Goal: Task Accomplishment & Management: Manage account settings

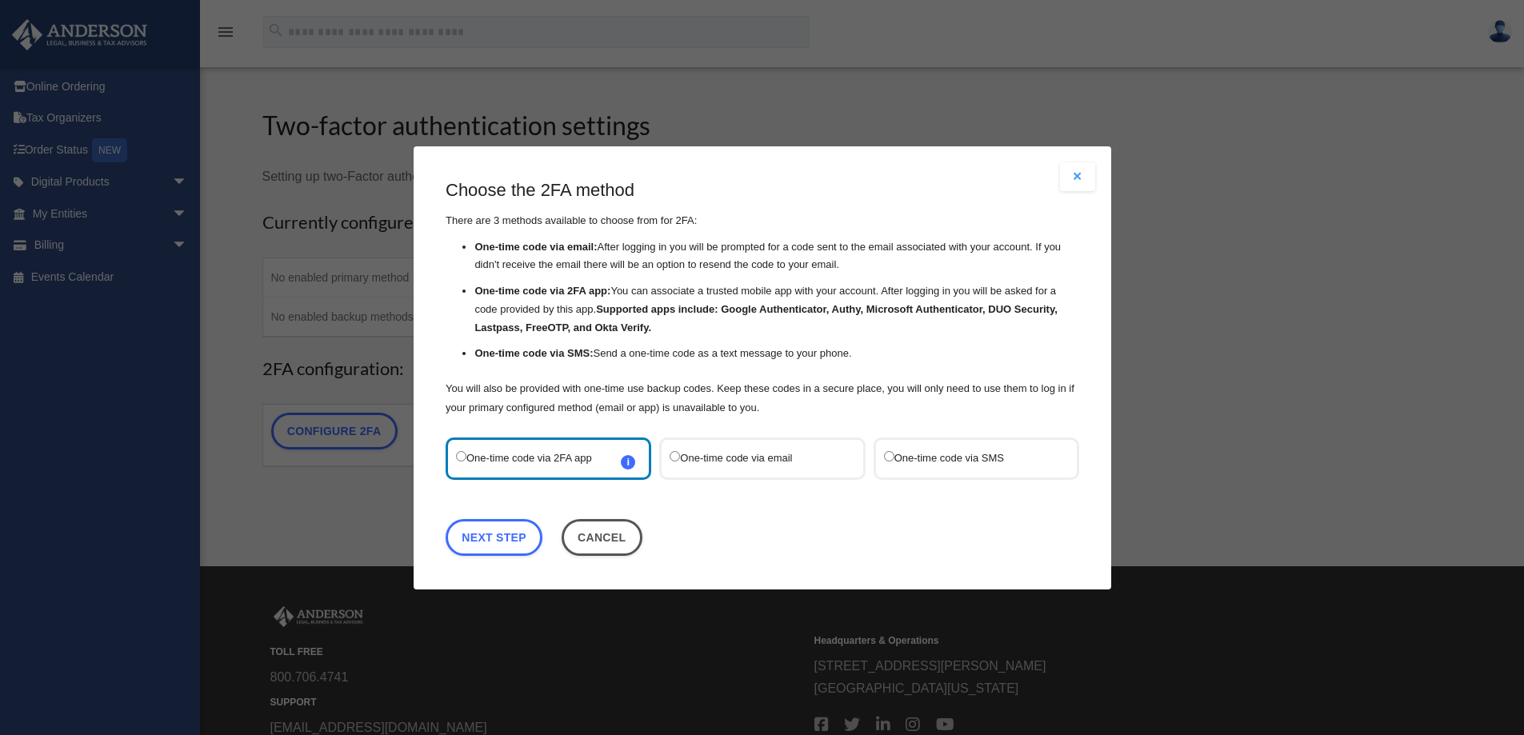
click at [630, 465] on span "i Refer to the guide on how to set up 2FA apps for more information on how to s…" at bounding box center [628, 461] width 14 height 14
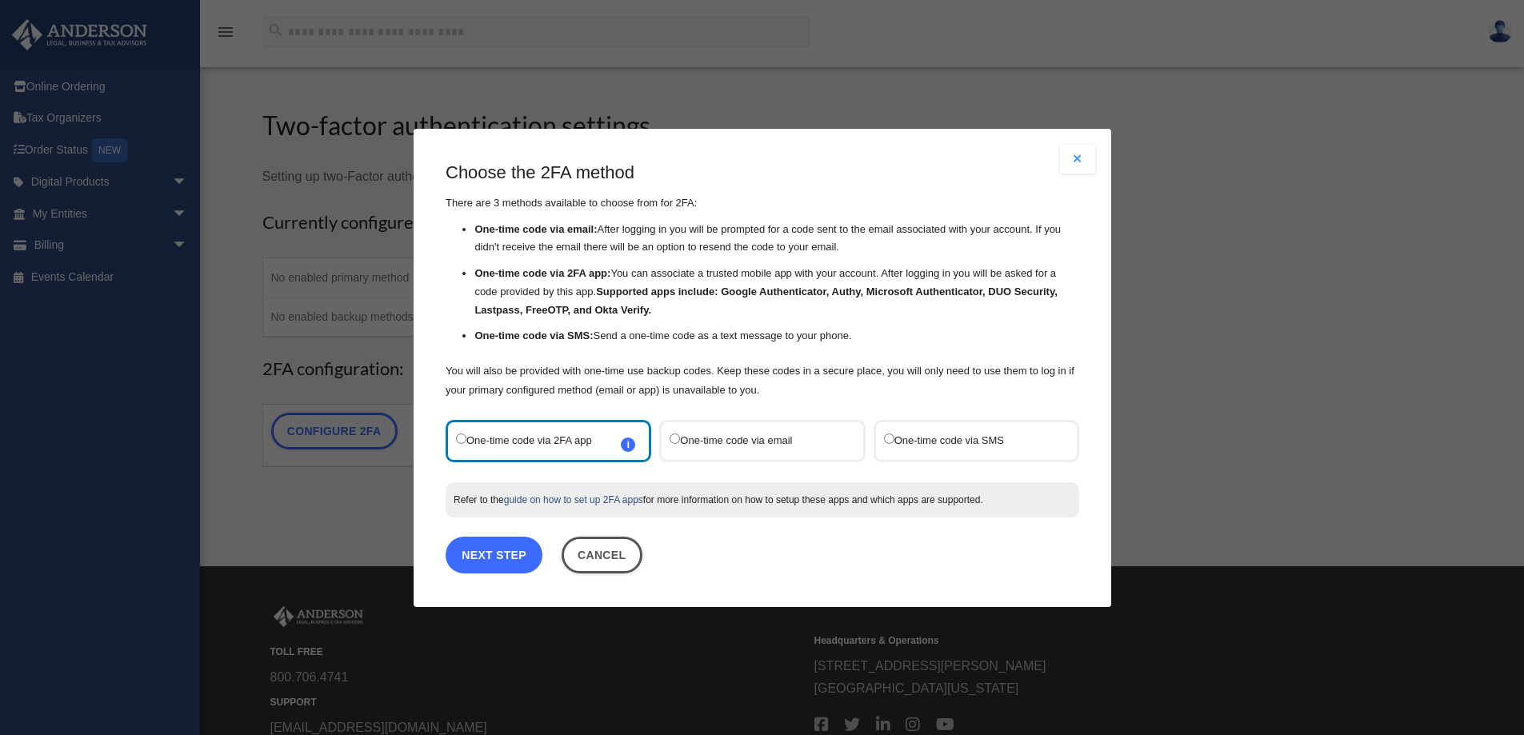
click at [514, 560] on link "Next Step" at bounding box center [494, 554] width 97 height 37
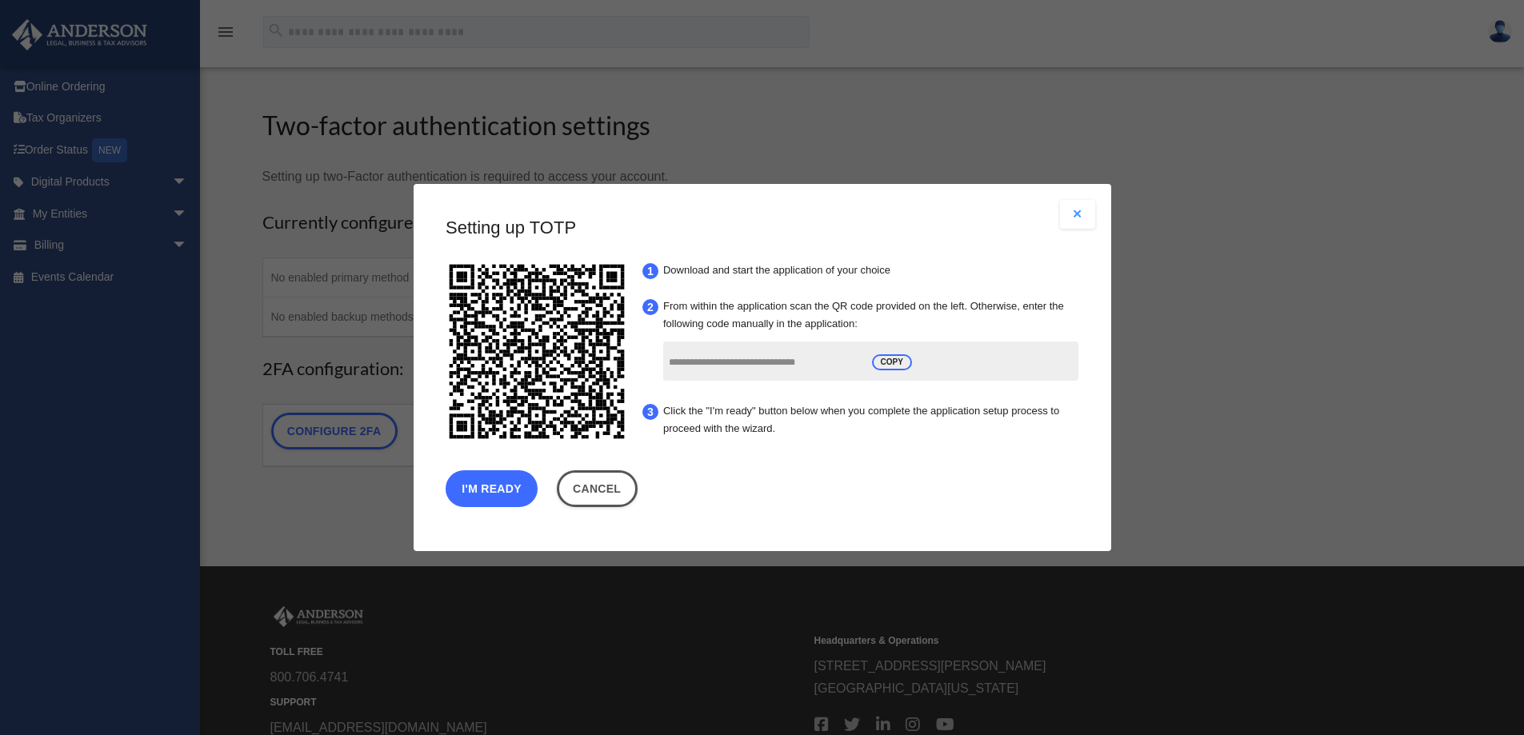
click at [488, 490] on button "I'm Ready" at bounding box center [492, 488] width 92 height 37
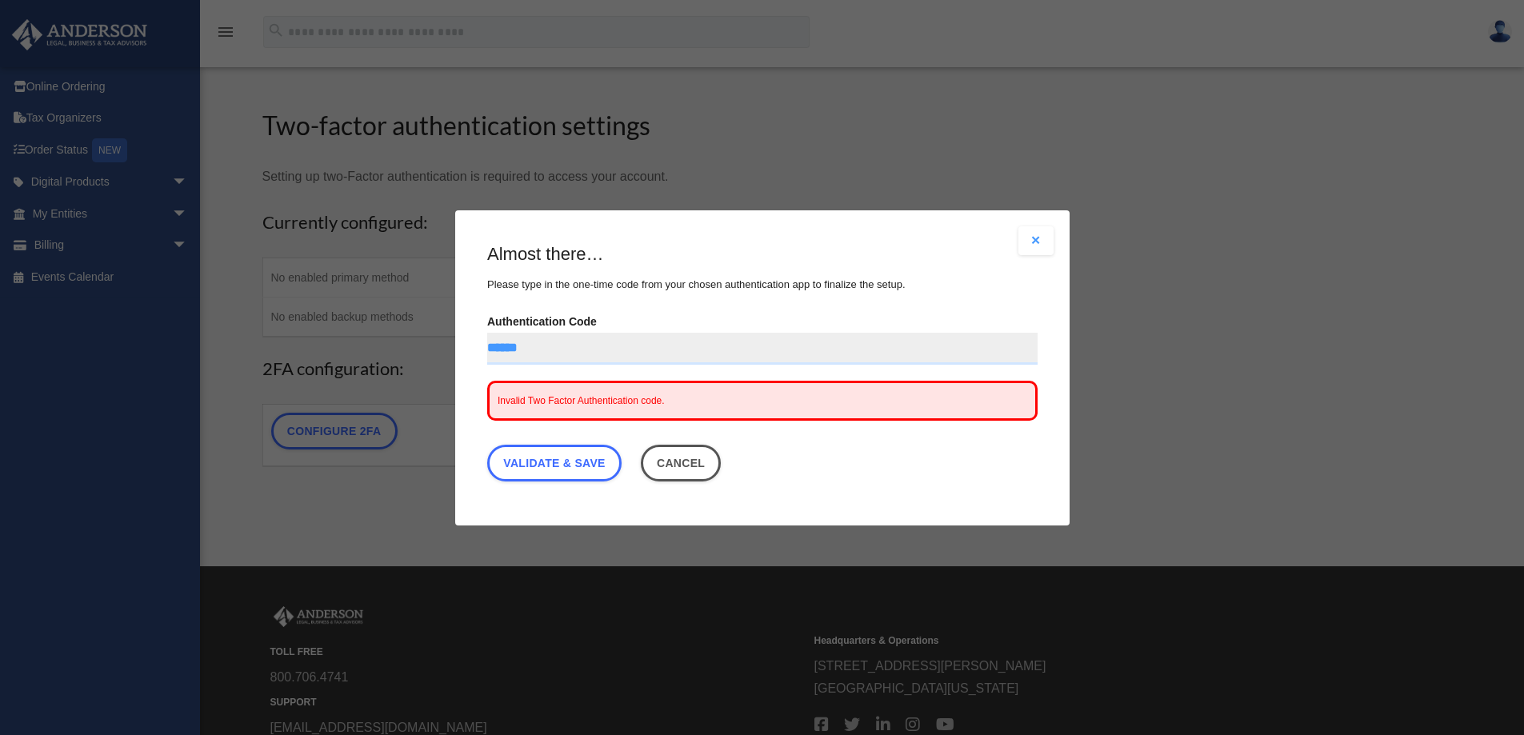
click at [507, 346] on input "******" at bounding box center [762, 348] width 550 height 32
click at [569, 467] on link "Validate & Save" at bounding box center [554, 462] width 134 height 37
drag, startPoint x: 546, startPoint y: 401, endPoint x: 545, endPoint y: 390, distance: 11.3
click at [546, 399] on span "Invalid Two Factor Authentication code." at bounding box center [581, 399] width 167 height 11
click at [557, 346] on input "*******" at bounding box center [762, 348] width 550 height 32
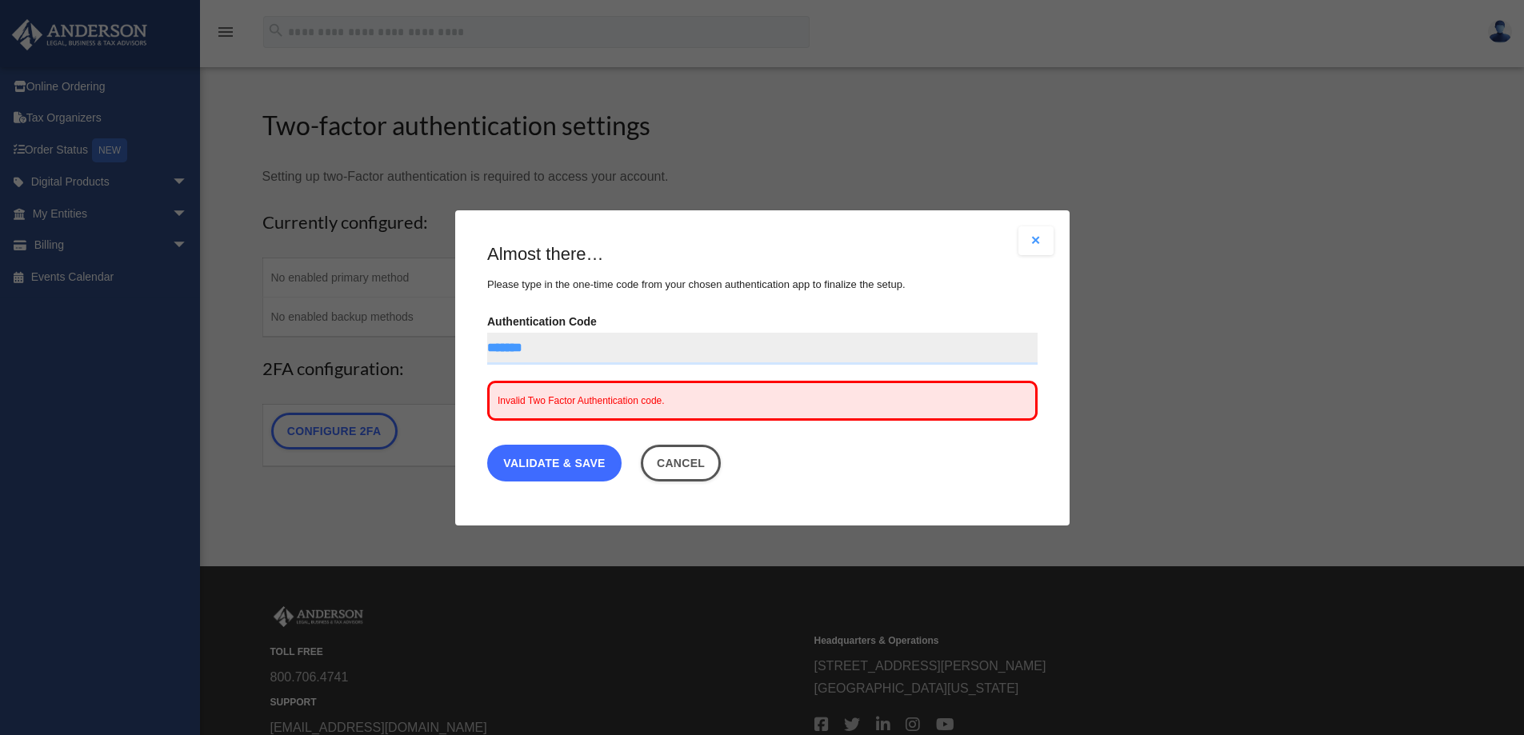
click at [571, 460] on link "Validate & Save" at bounding box center [554, 462] width 134 height 37
drag, startPoint x: 549, startPoint y: 350, endPoint x: 399, endPoint y: 340, distance: 150.0
click at [411, 342] on div "Are you sure? Any unsaved changes will be lost! Yes No Choose the 2FA method Th…" at bounding box center [762, 367] width 1524 height 735
type input "******"
click at [542, 466] on link "Validate & Save" at bounding box center [554, 462] width 134 height 37
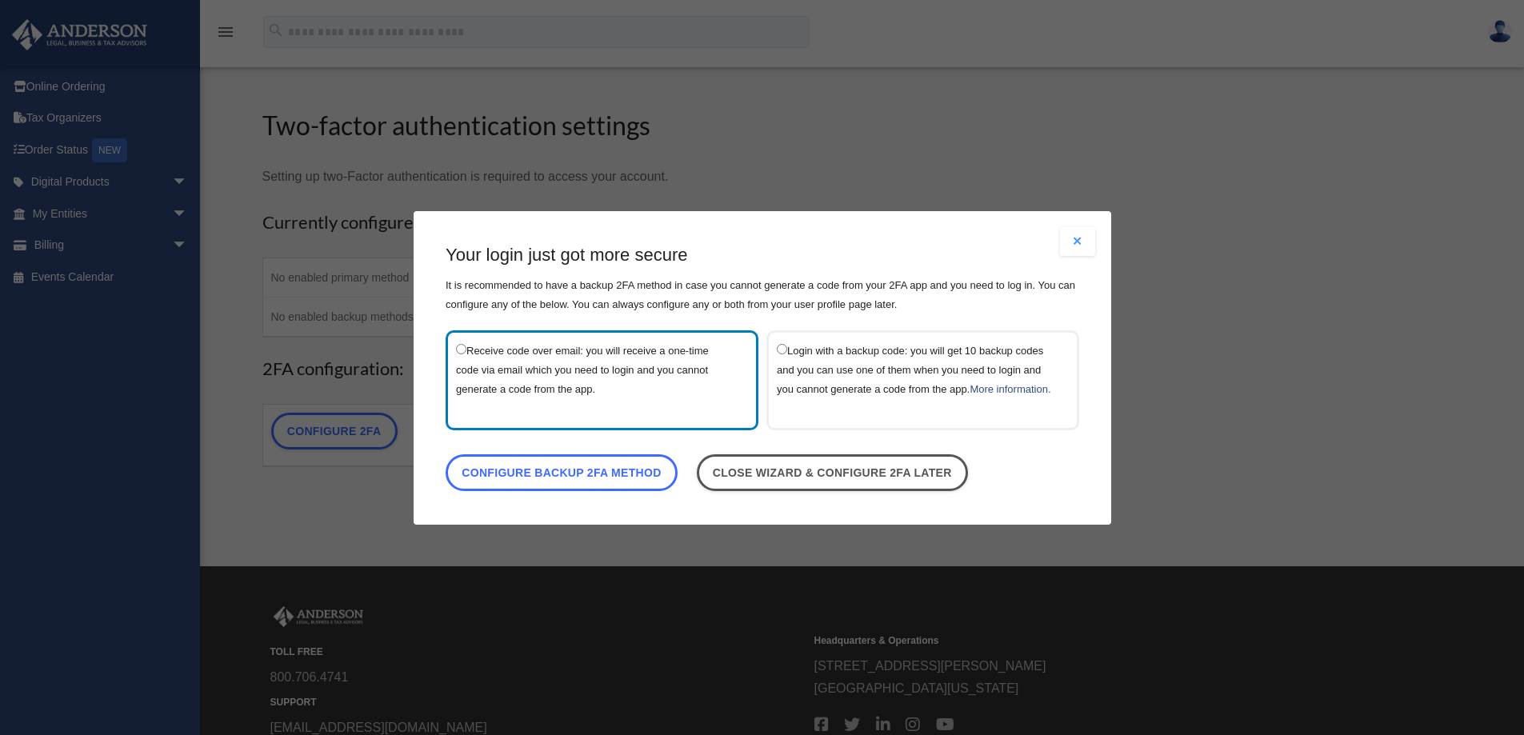
click at [615, 488] on link "Configure backup 2FA method" at bounding box center [562, 472] width 232 height 37
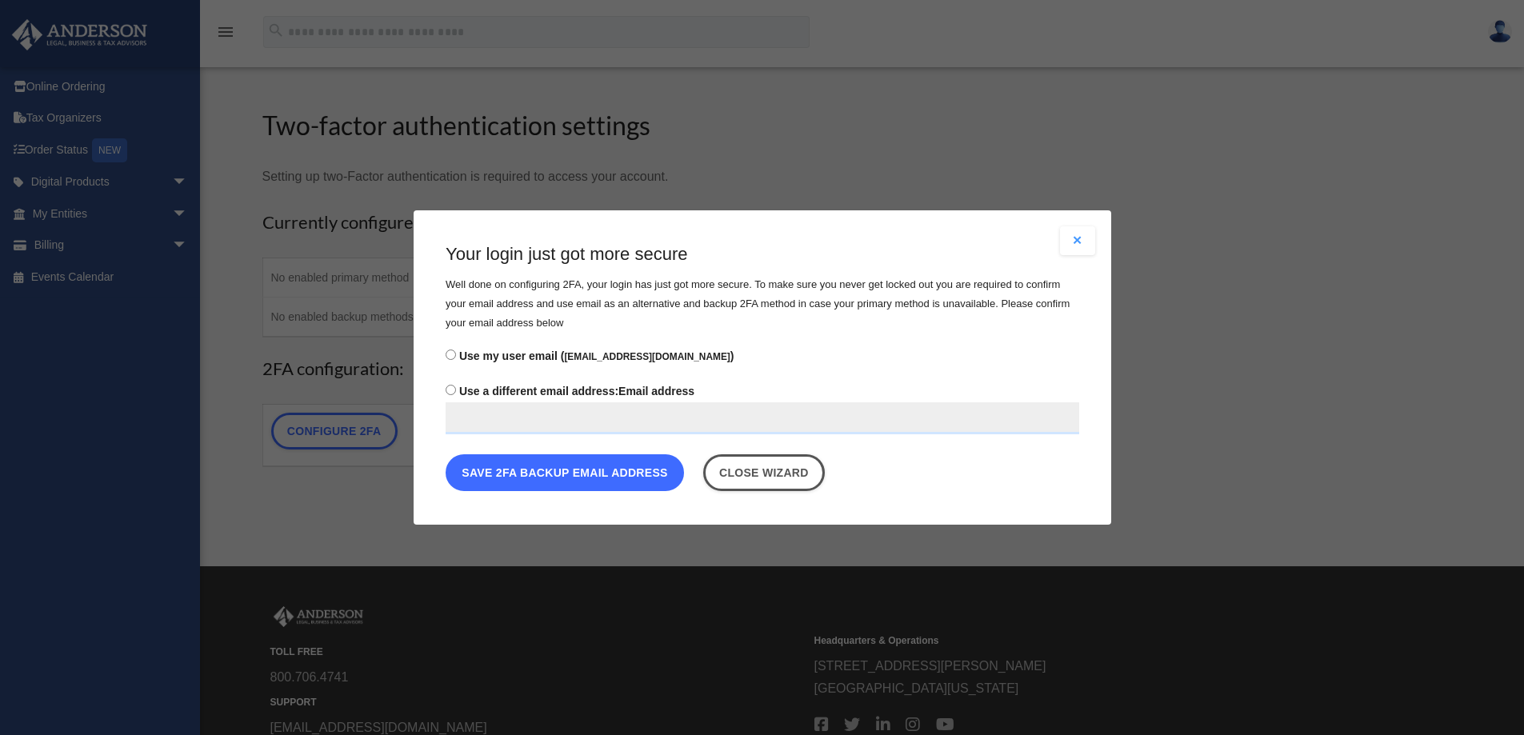
click at [596, 475] on button "Save 2FA backup email address" at bounding box center [565, 472] width 238 height 37
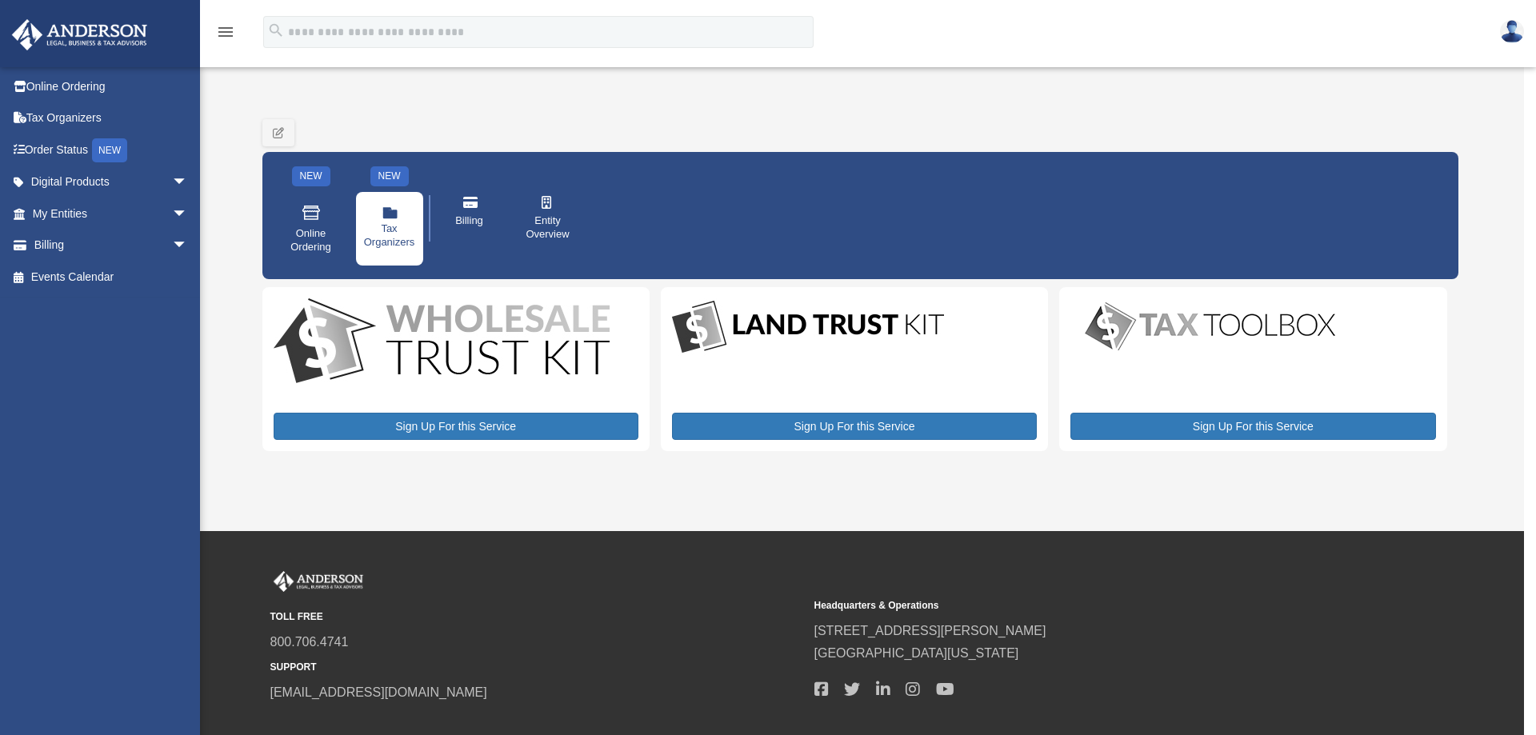
click at [392, 218] on icon at bounding box center [389, 214] width 15 height 10
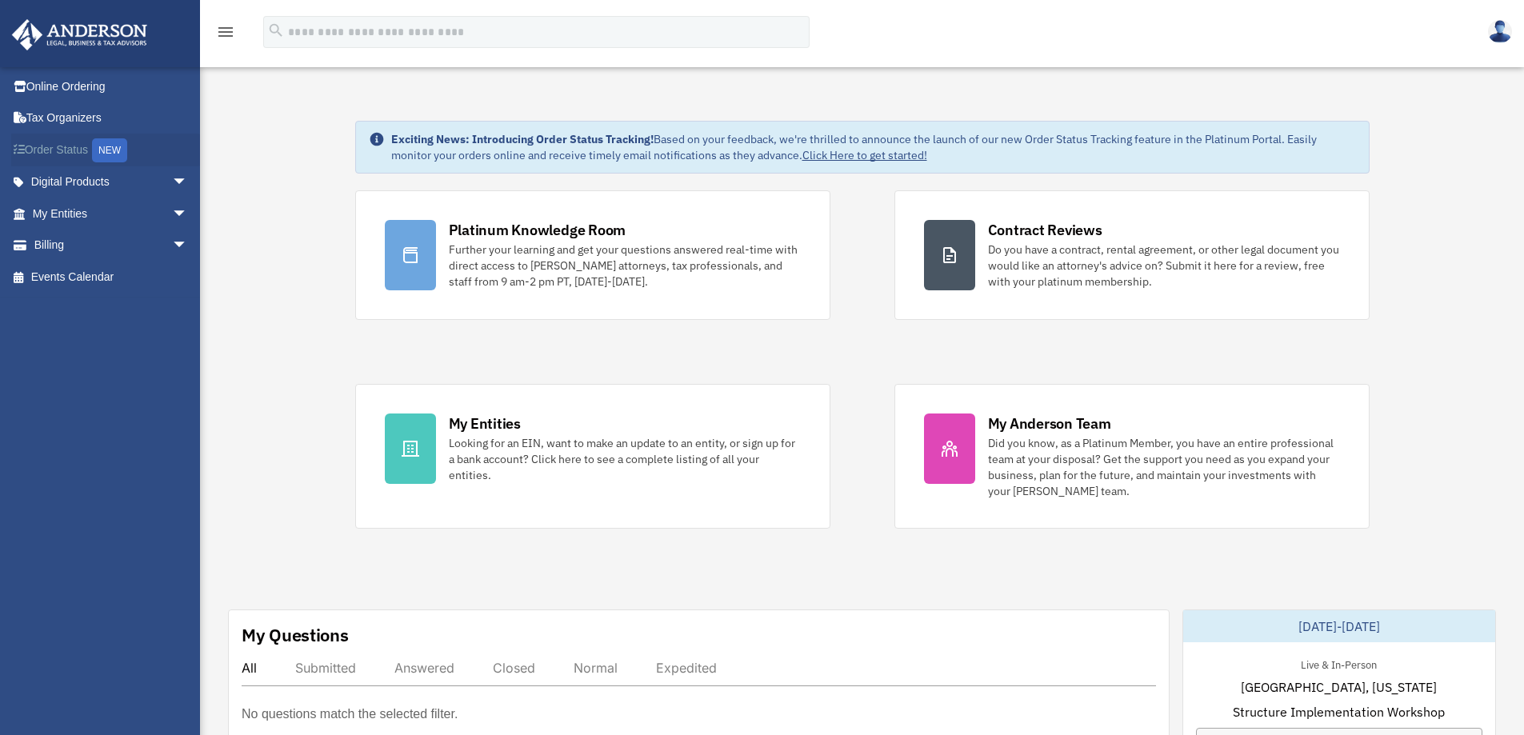
click at [75, 154] on link "Order Status NEW" at bounding box center [111, 150] width 201 height 33
click at [172, 183] on span "arrow_drop_down" at bounding box center [188, 182] width 32 height 33
click at [172, 218] on span "arrow_drop_down" at bounding box center [188, 214] width 32 height 33
click at [172, 216] on span "arrow_drop_up" at bounding box center [188, 214] width 32 height 33
click at [172, 248] on span "arrow_drop_down" at bounding box center [188, 246] width 32 height 33
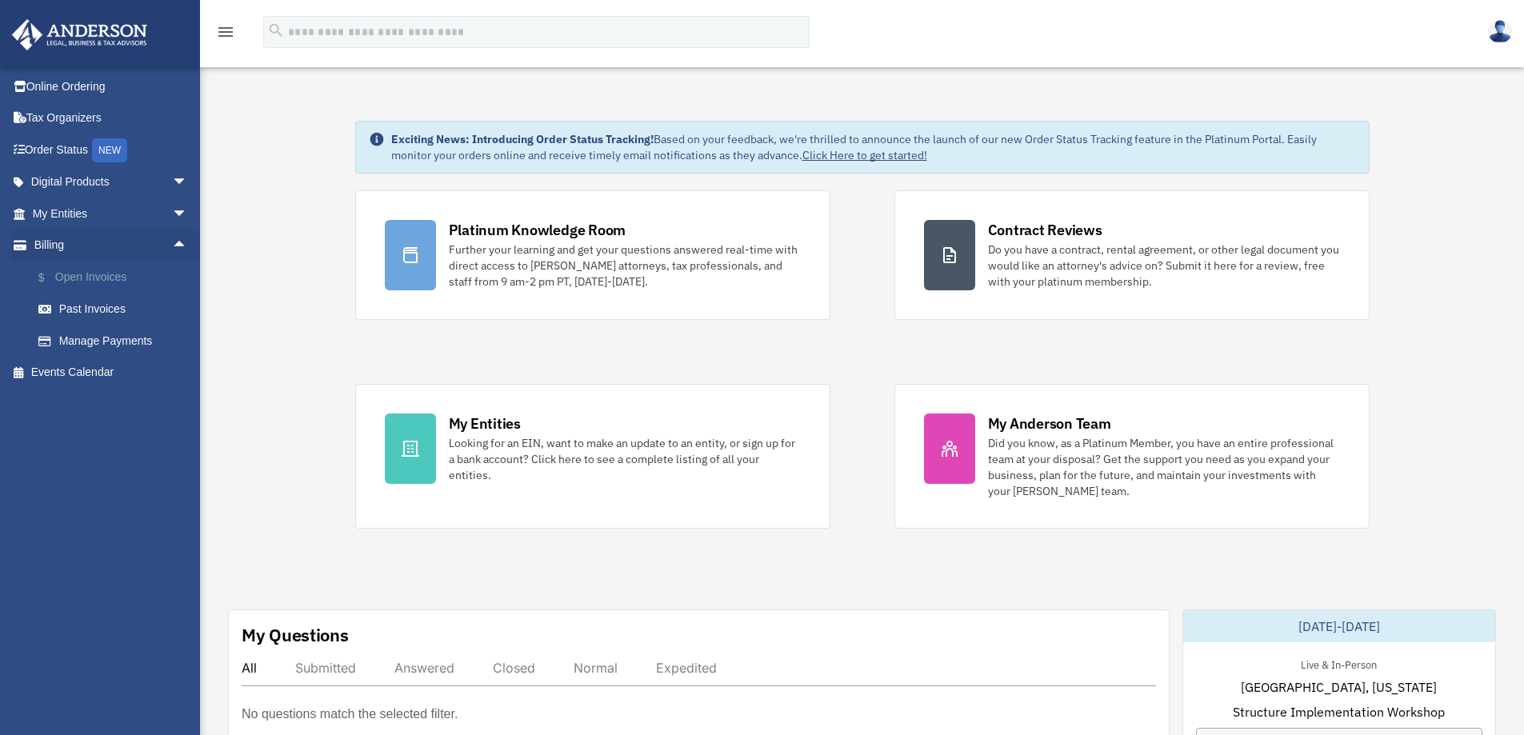
click at [105, 282] on link "$ Open Invoices" at bounding box center [117, 277] width 190 height 33
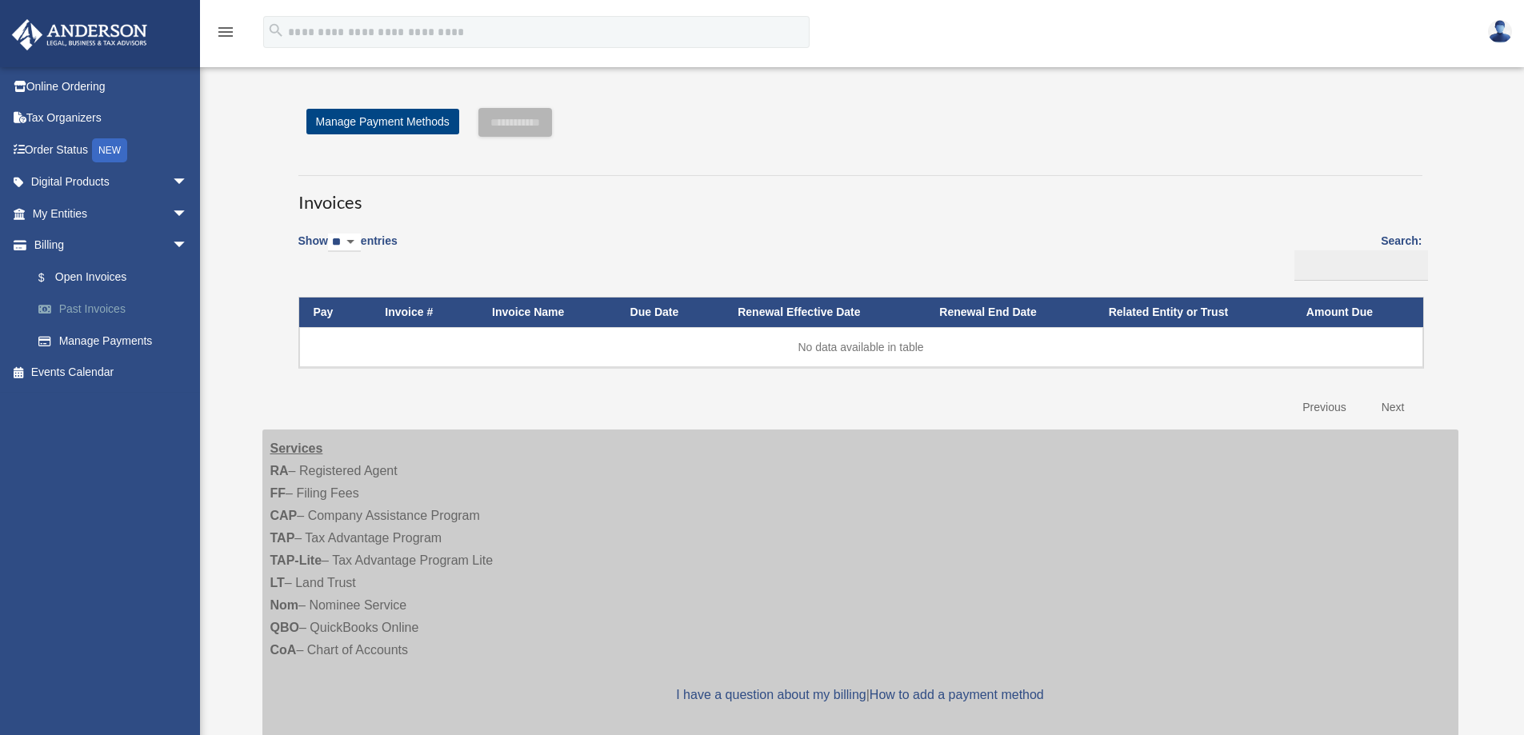
click at [83, 312] on link "Past Invoices" at bounding box center [117, 310] width 190 height 32
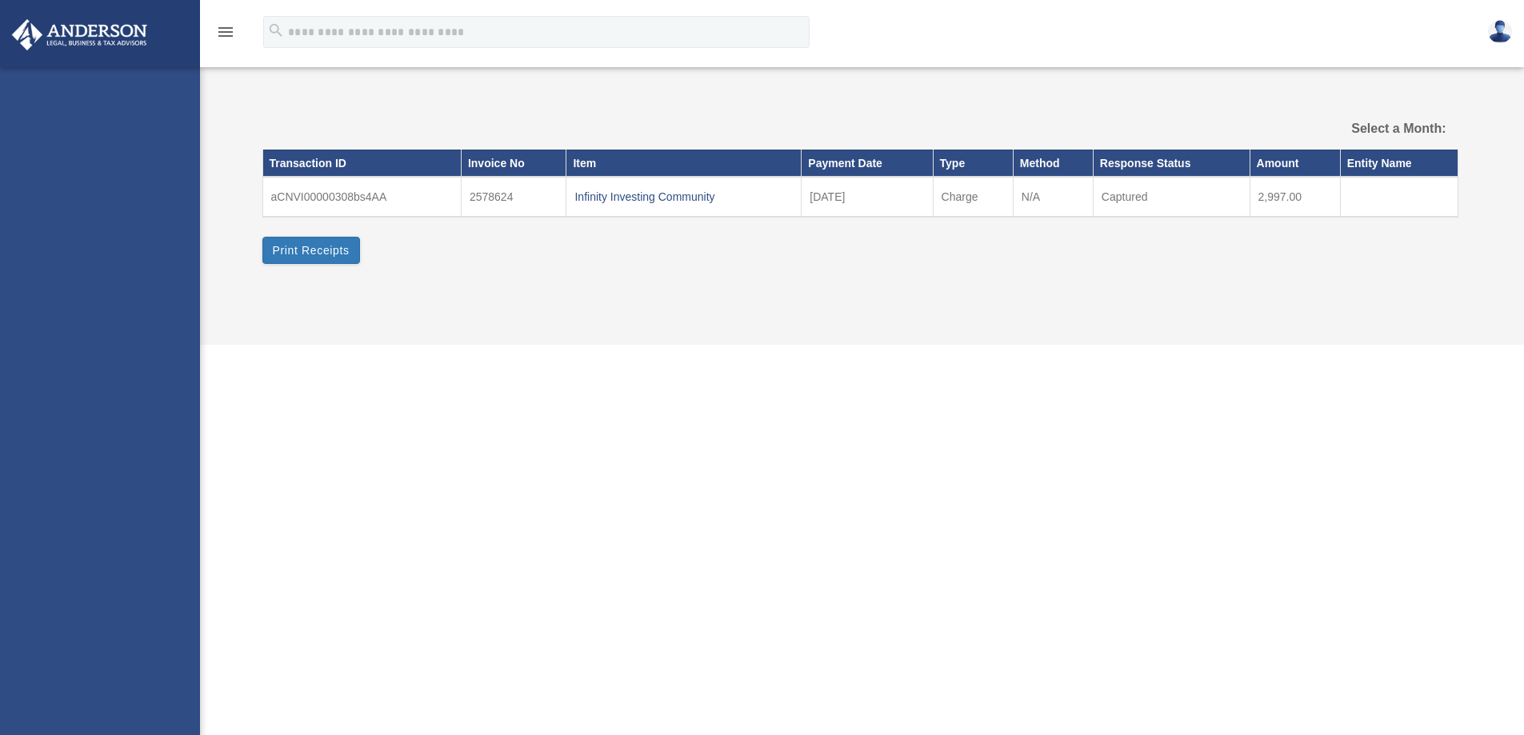
select select
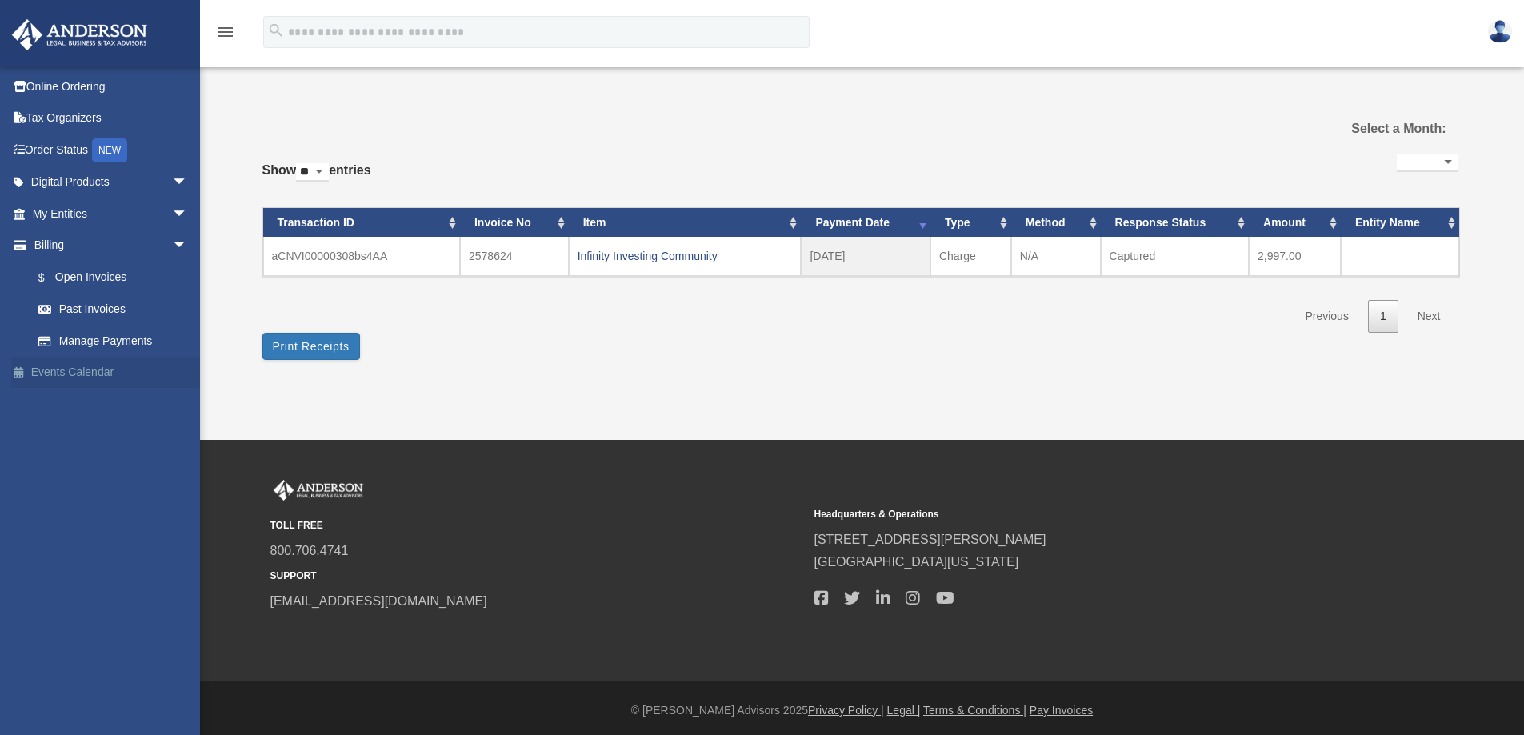
click at [88, 370] on link "Events Calendar" at bounding box center [111, 373] width 201 height 32
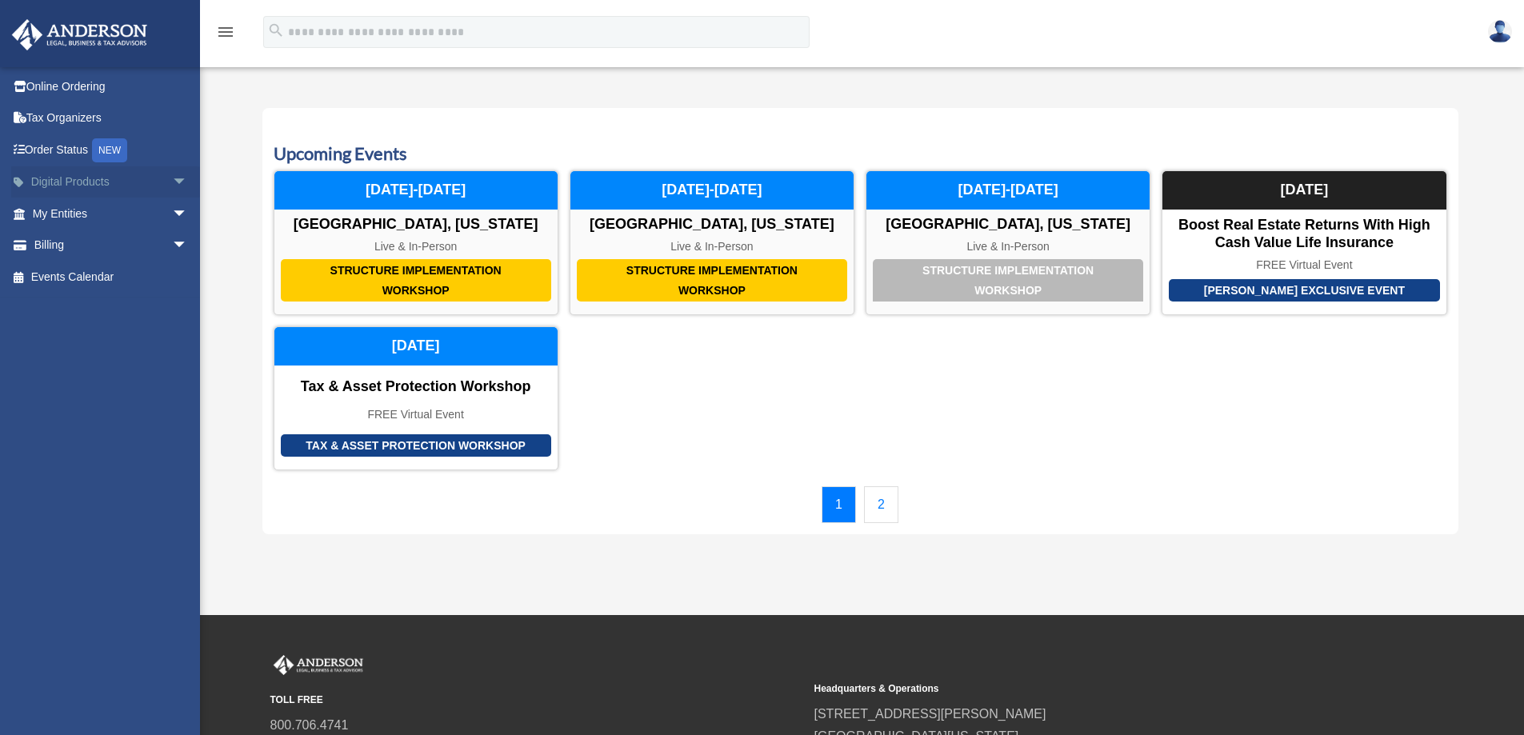
click at [172, 178] on span "arrow_drop_down" at bounding box center [188, 182] width 32 height 33
click at [90, 216] on div "Tax Toolbox" at bounding box center [124, 214] width 136 height 20
click at [172, 180] on span "arrow_drop_up" at bounding box center [188, 182] width 32 height 33
click at [78, 30] on img at bounding box center [79, 34] width 145 height 31
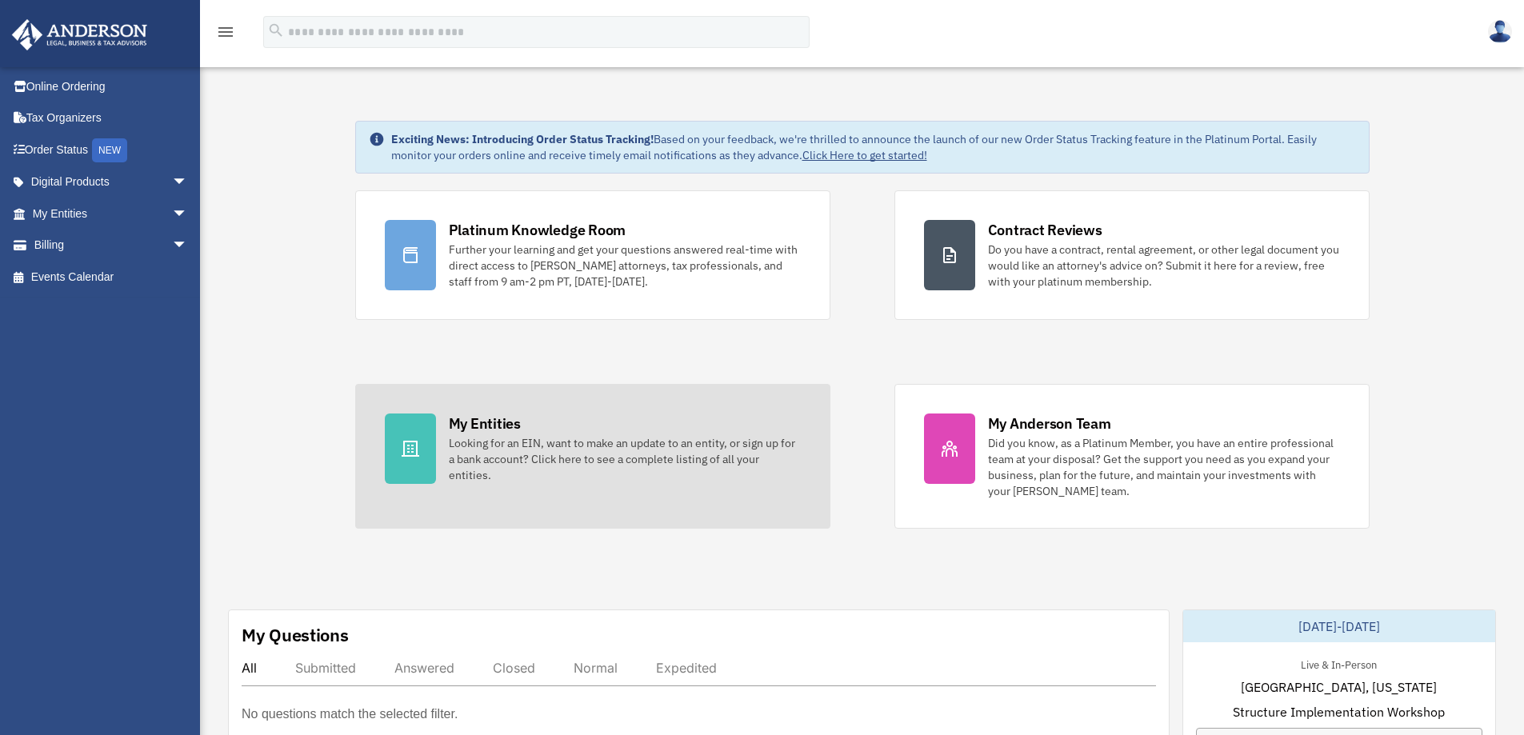
click at [418, 465] on div at bounding box center [410, 449] width 51 height 70
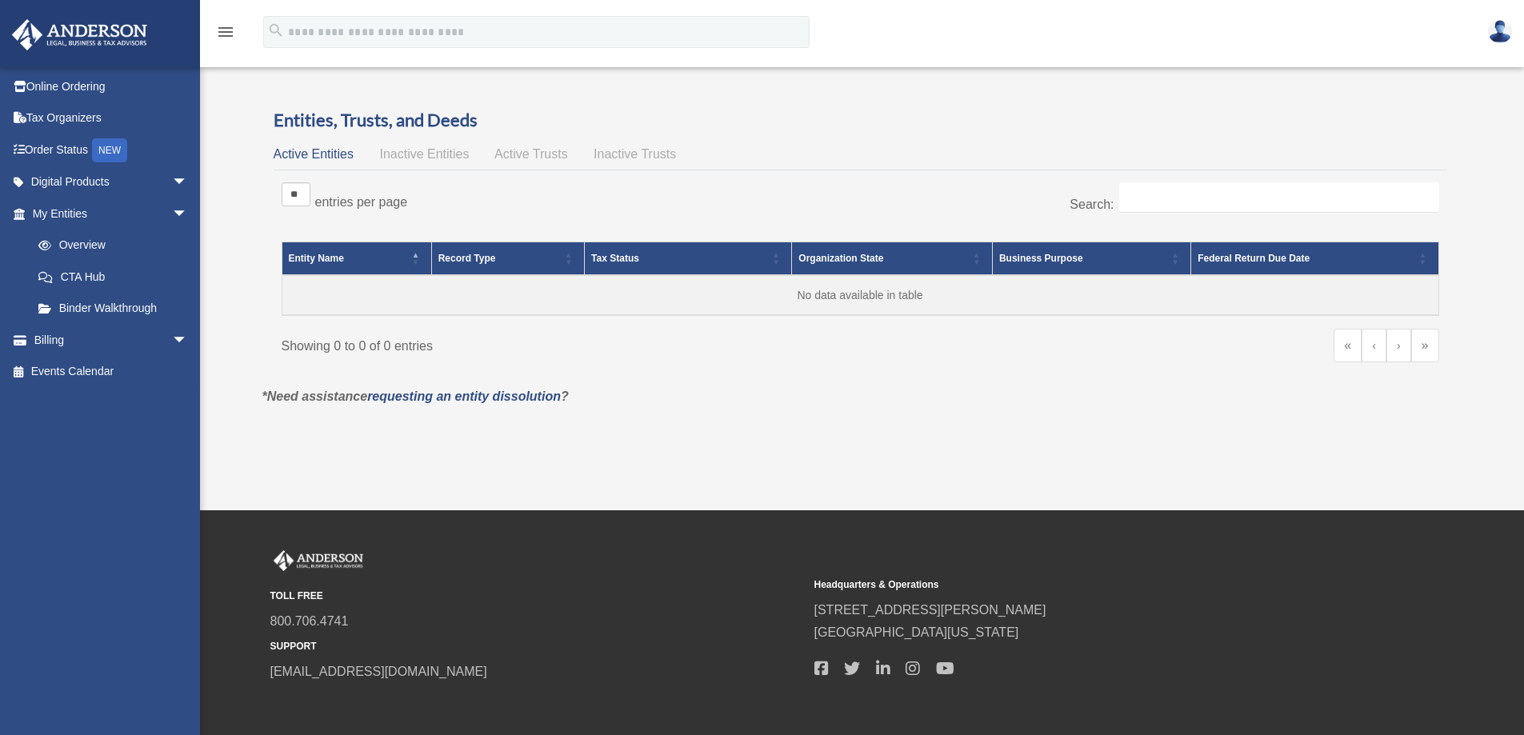
click at [228, 31] on icon "menu" at bounding box center [225, 31] width 19 height 19
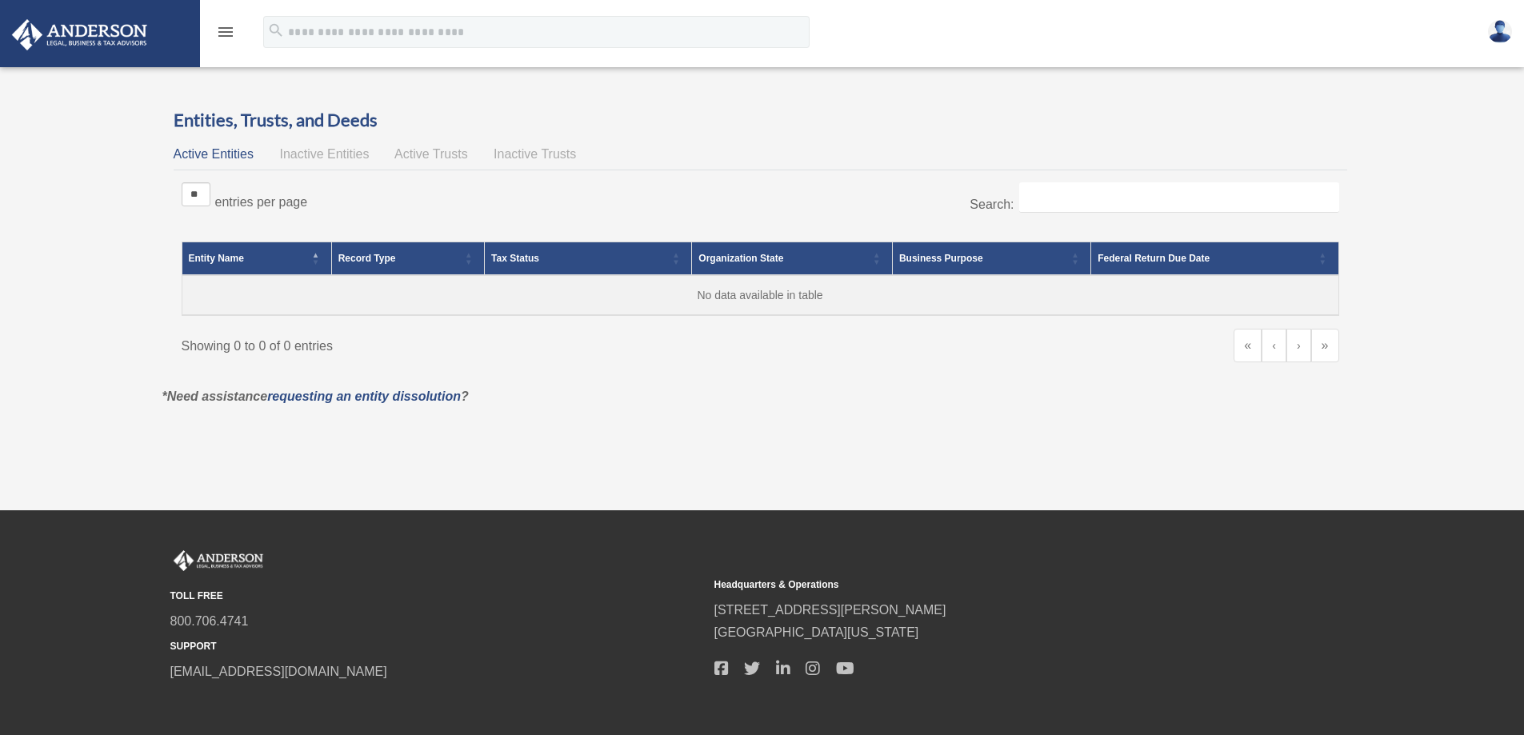
click at [223, 34] on icon "menu" at bounding box center [225, 31] width 19 height 19
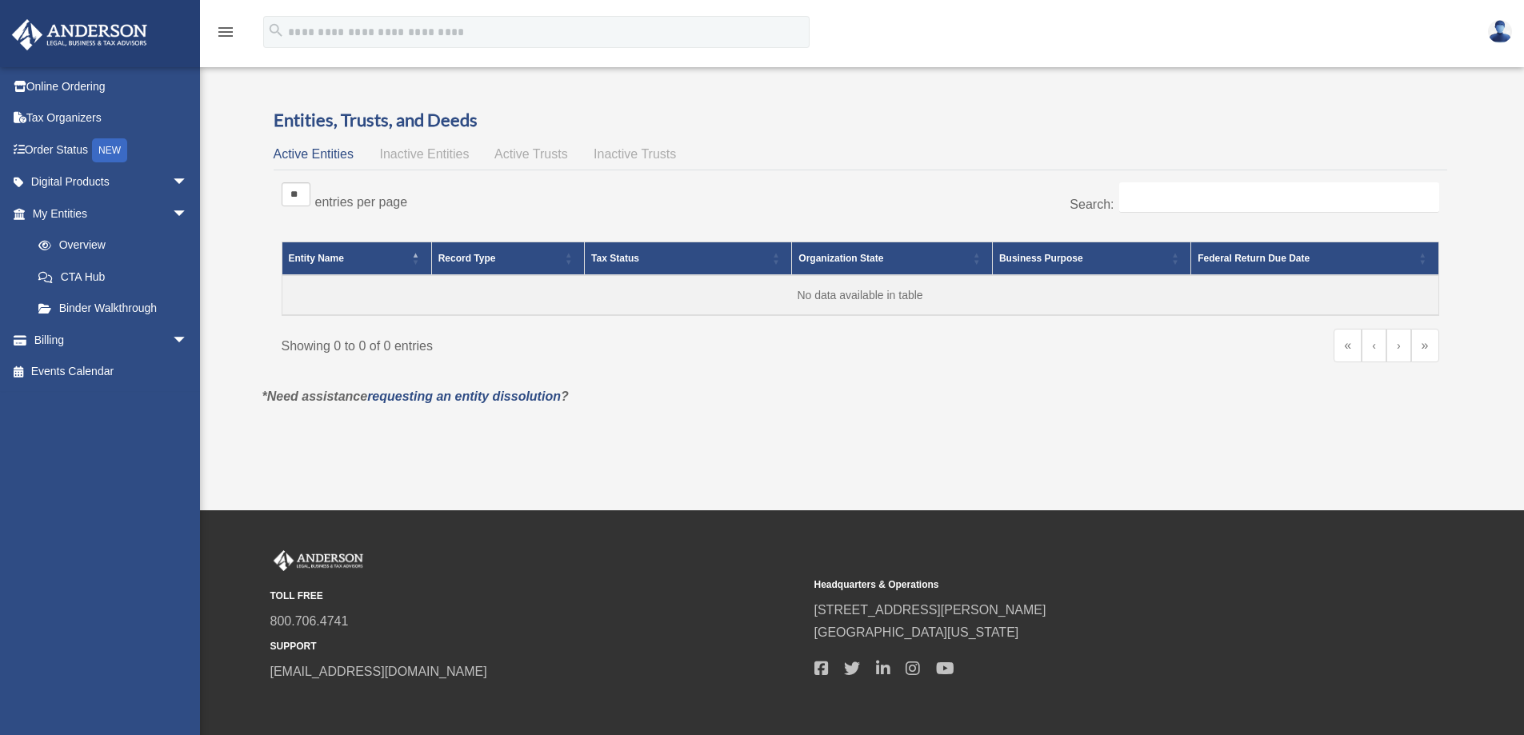
click at [1509, 31] on img at bounding box center [1500, 31] width 24 height 23
click at [64, 155] on link "Order Status NEW" at bounding box center [111, 150] width 201 height 33
